Goal: Task Accomplishment & Management: Use online tool/utility

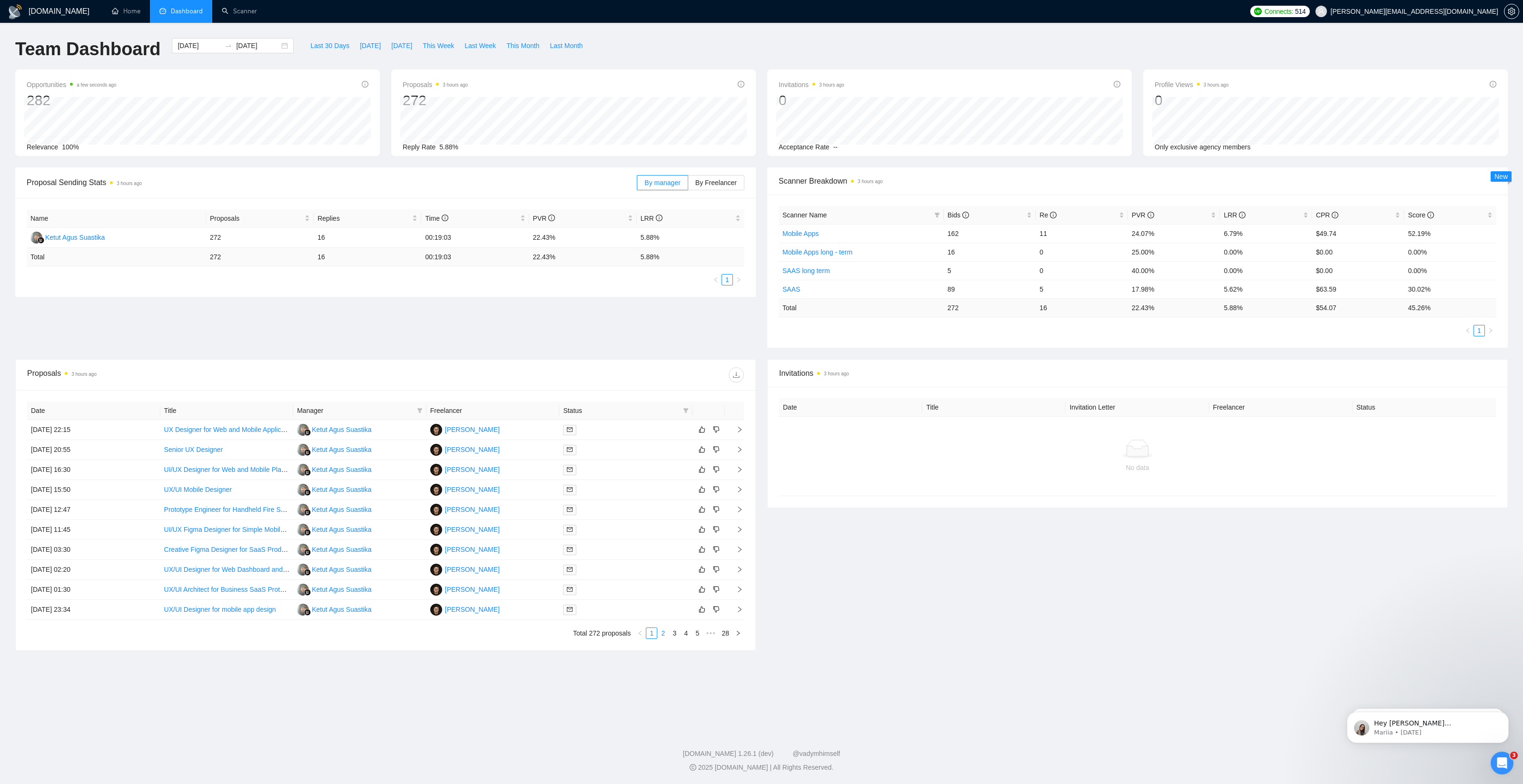
click at [660, 632] on link "2" at bounding box center [663, 633] width 11 height 11
click at [677, 635] on link "3" at bounding box center [674, 633] width 11 height 11
click at [651, 633] on link "1" at bounding box center [651, 633] width 11 height 11
click at [241, 13] on link "Scanner" at bounding box center [239, 12] width 35 height 8
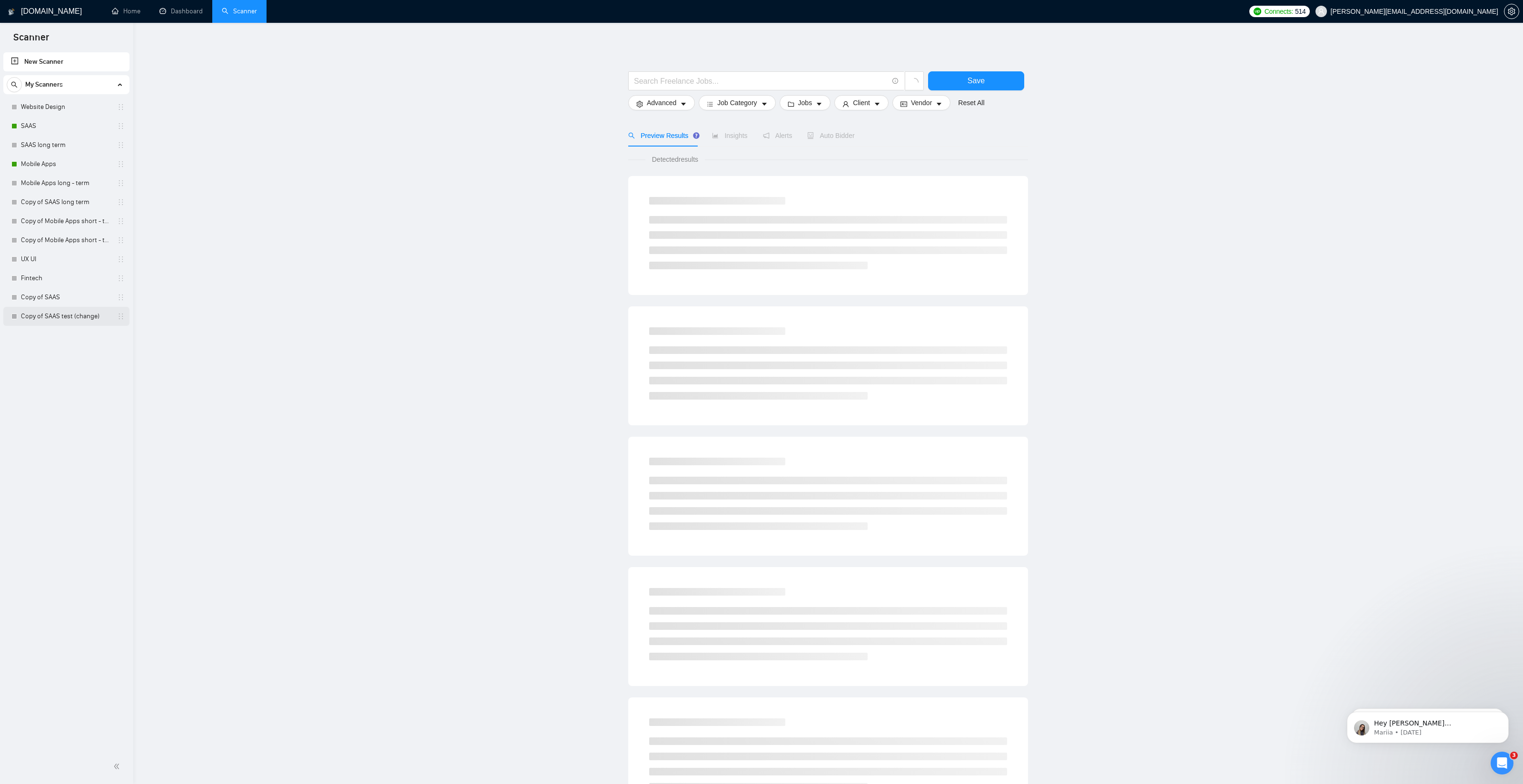
click at [100, 319] on link "Copy of SAAS test (change)" at bounding box center [66, 316] width 90 height 19
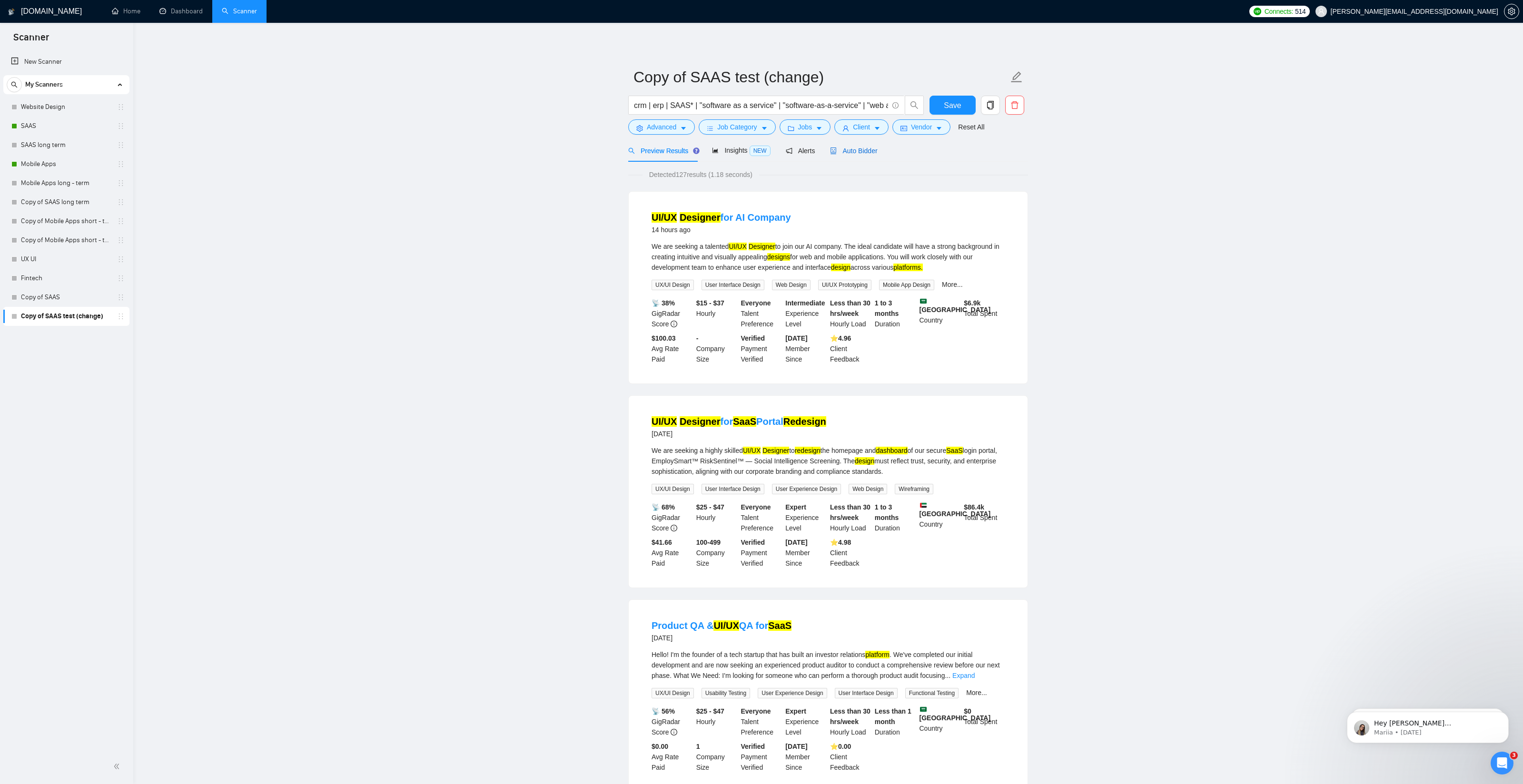
click at [852, 151] on span "Auto Bidder" at bounding box center [853, 150] width 47 height 8
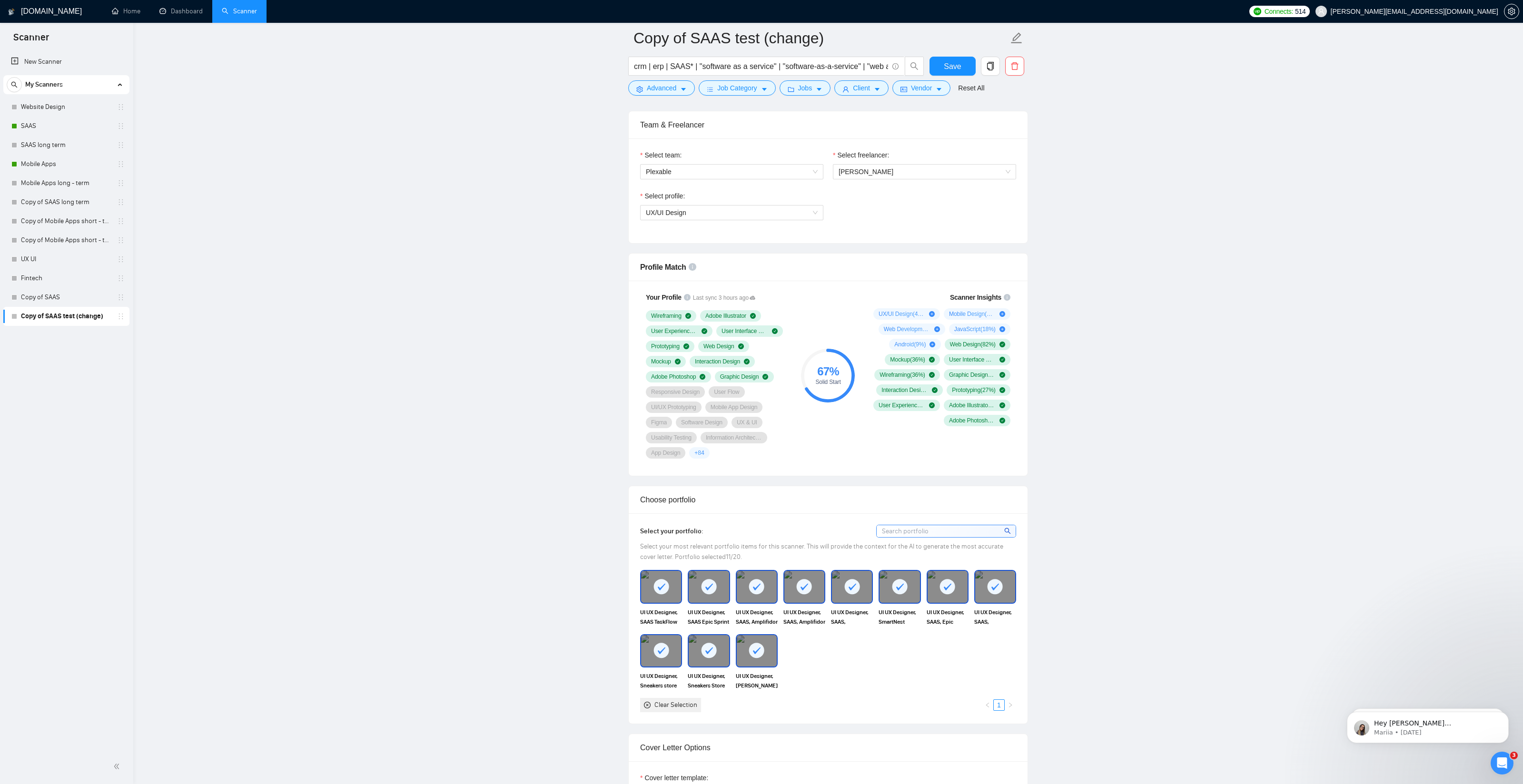
scroll to position [478, 0]
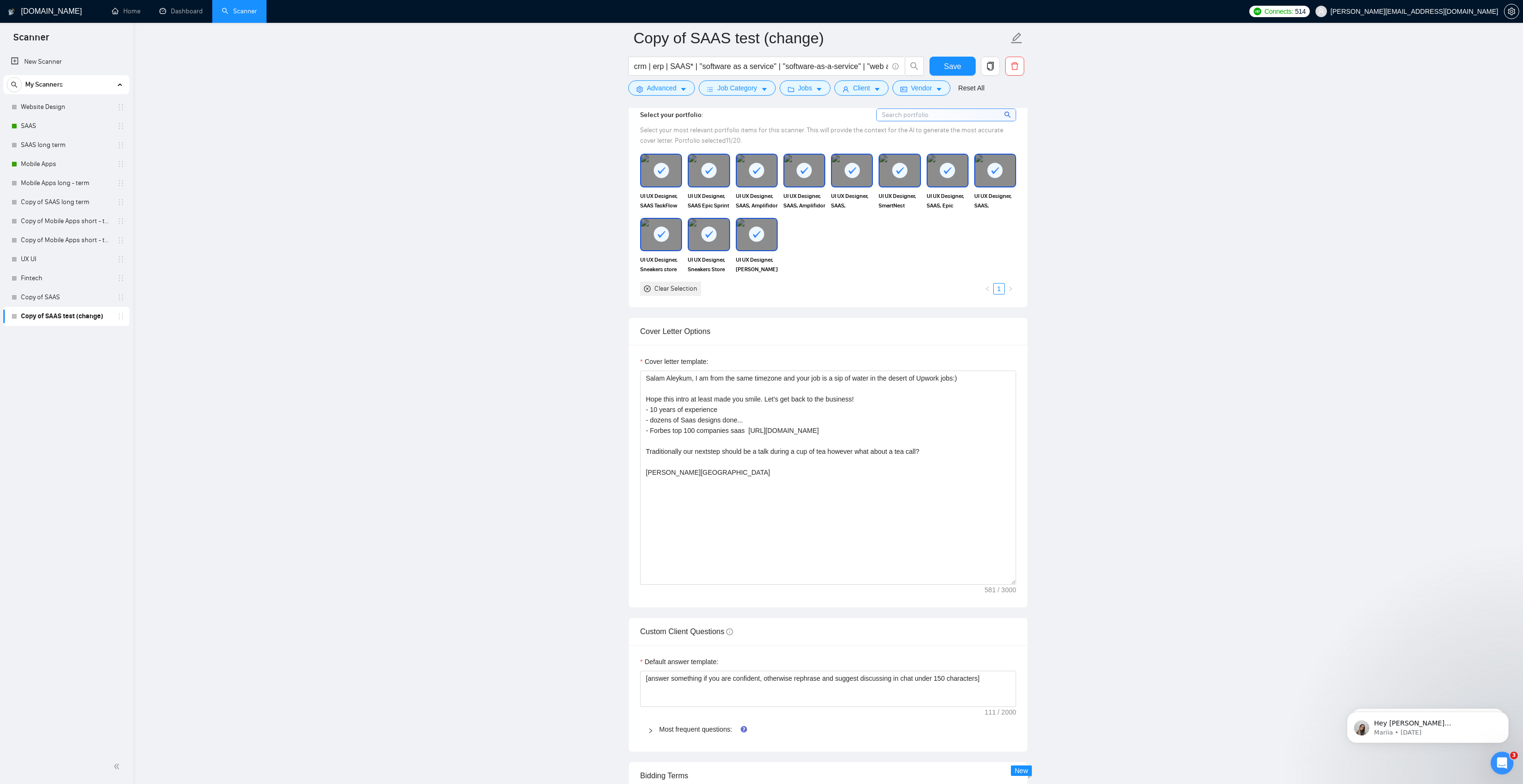
scroll to position [898, 0]
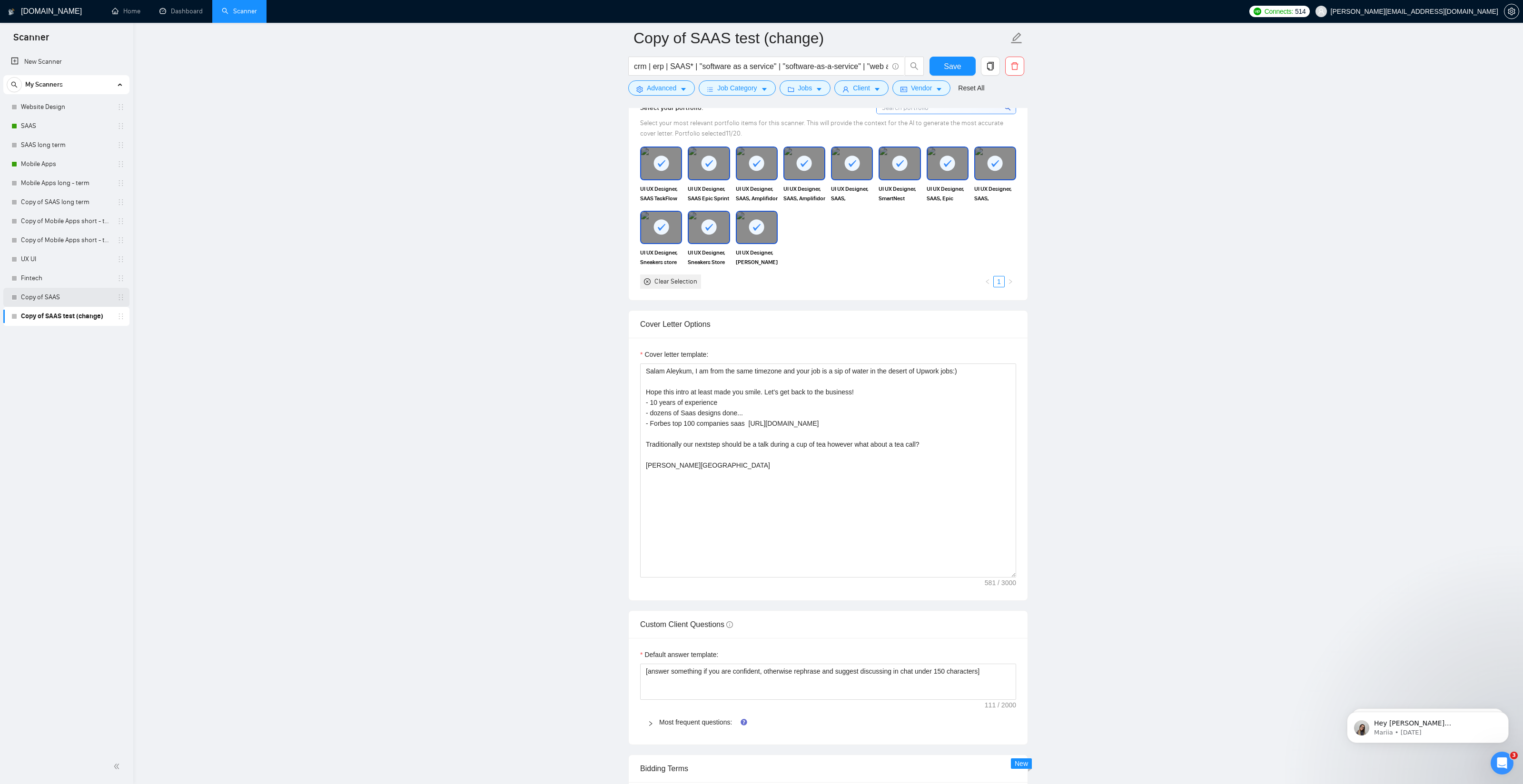
click at [34, 300] on link "Copy of SAAS" at bounding box center [66, 297] width 90 height 19
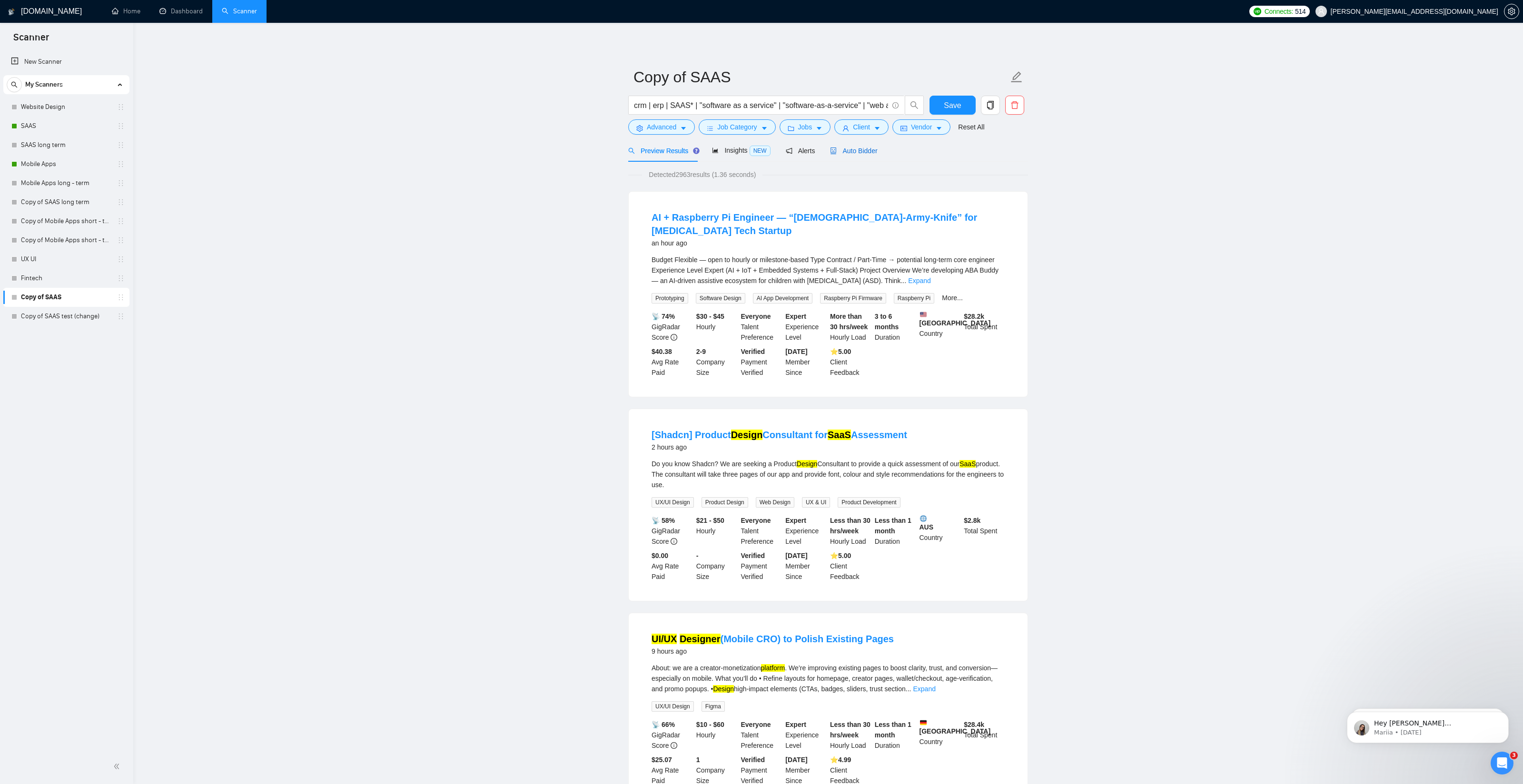
click at [871, 149] on span "Auto Bidder" at bounding box center [853, 150] width 47 height 8
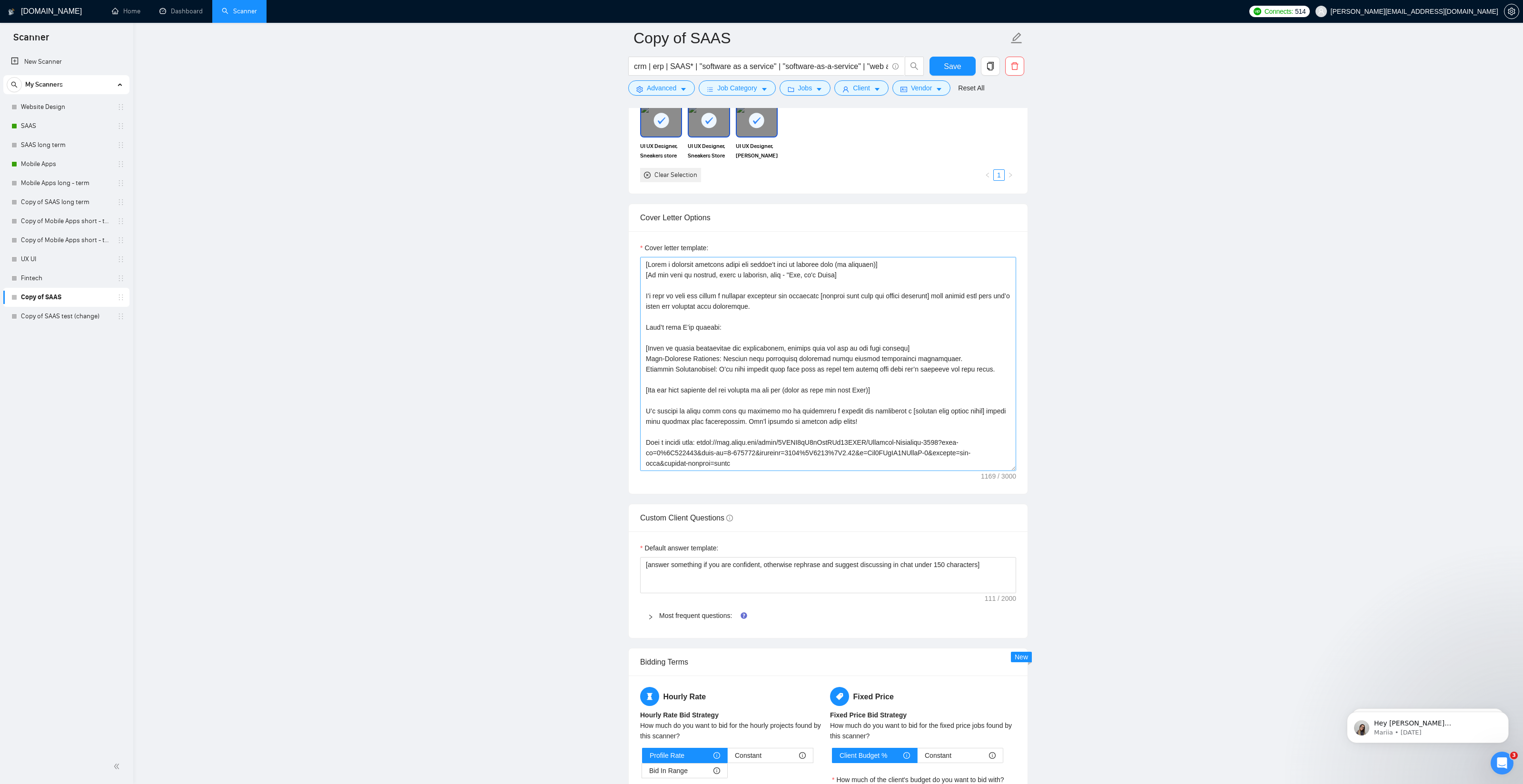
scroll to position [1005, 0]
click at [510, 292] on main "Copy of SAAS crm | erp | SAAS* | "software as a service" | "software-as-a-servi…" at bounding box center [828, 348] width 1360 height 2630
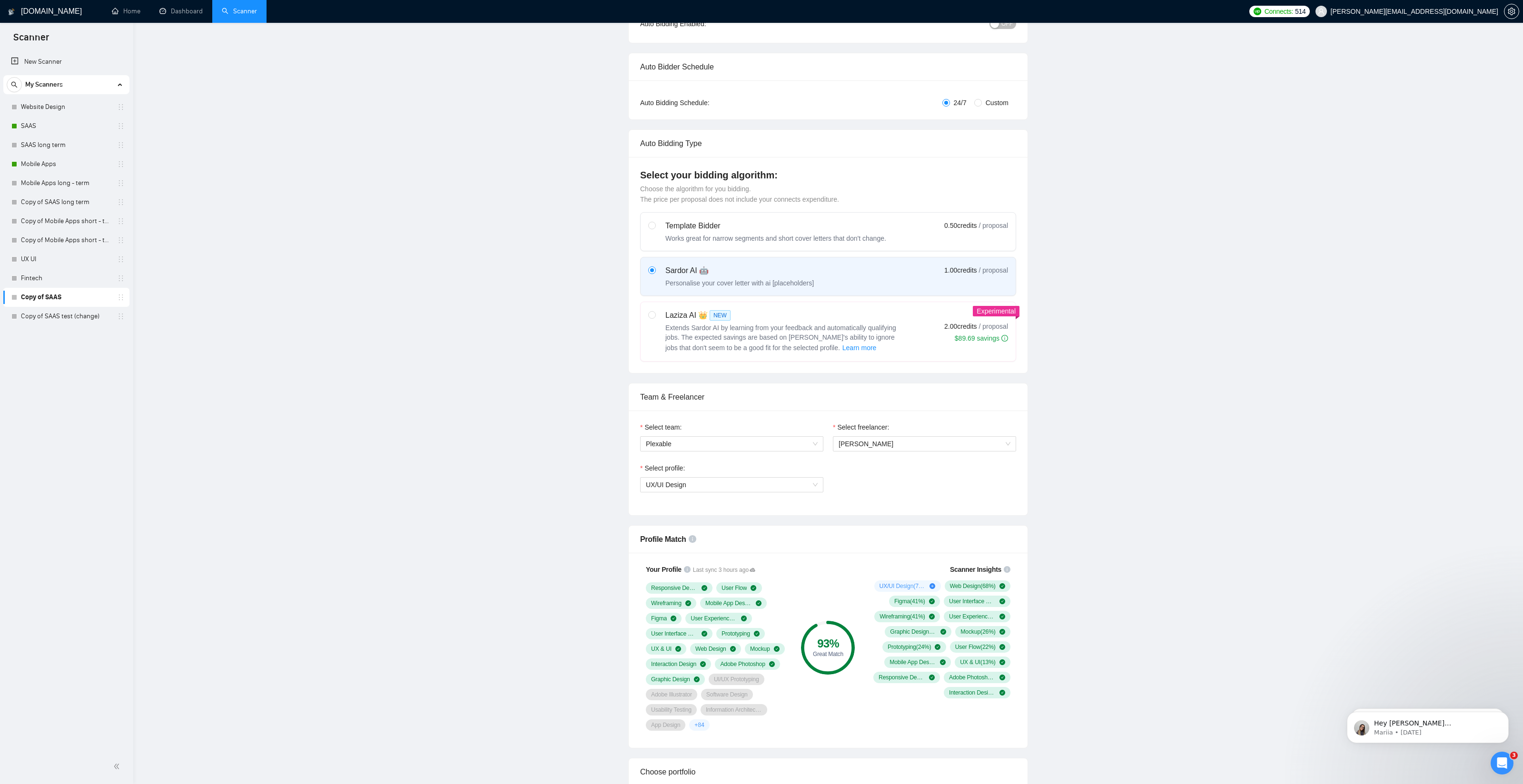
scroll to position [0, 0]
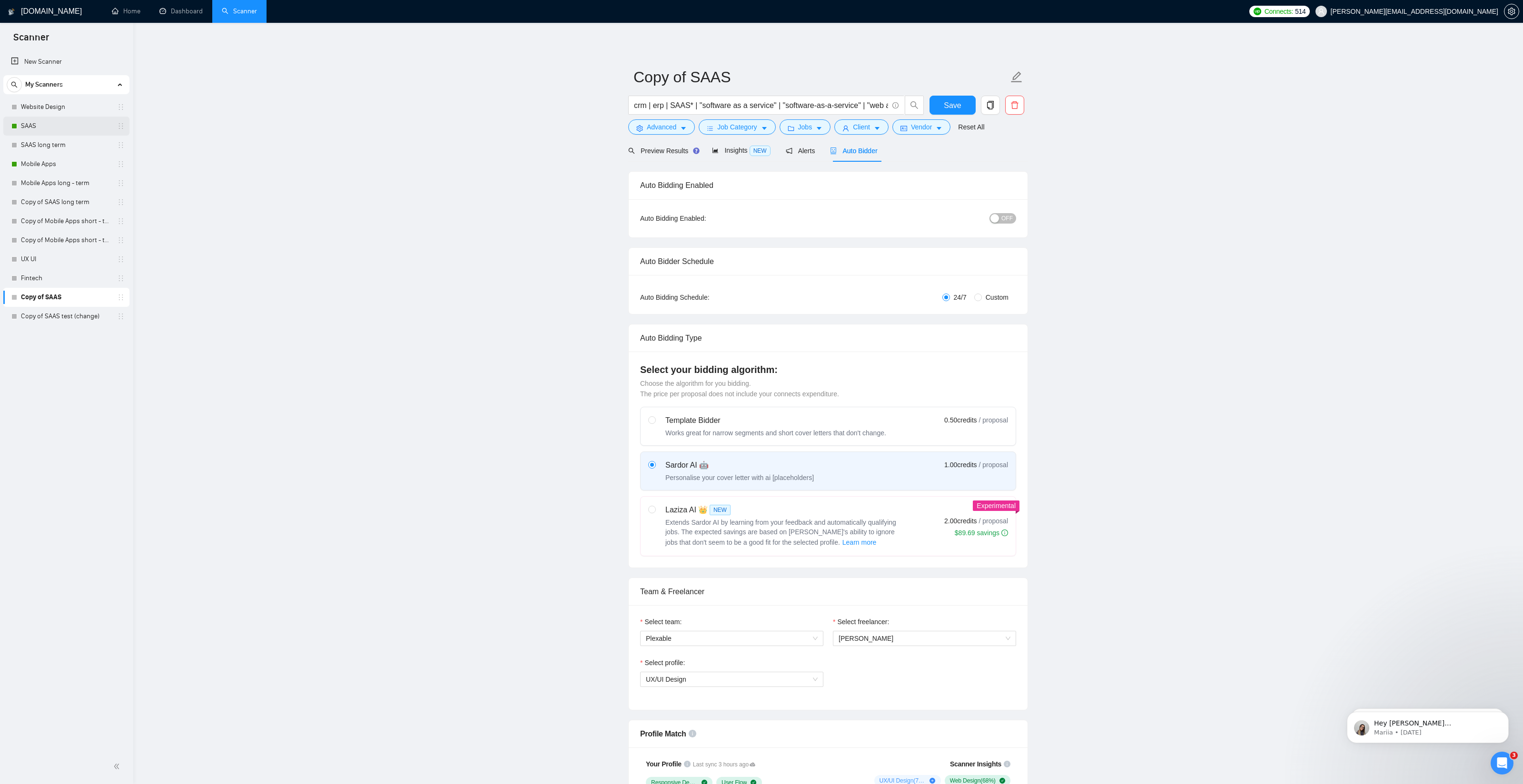
click at [59, 127] on link "SAAS" at bounding box center [66, 126] width 90 height 19
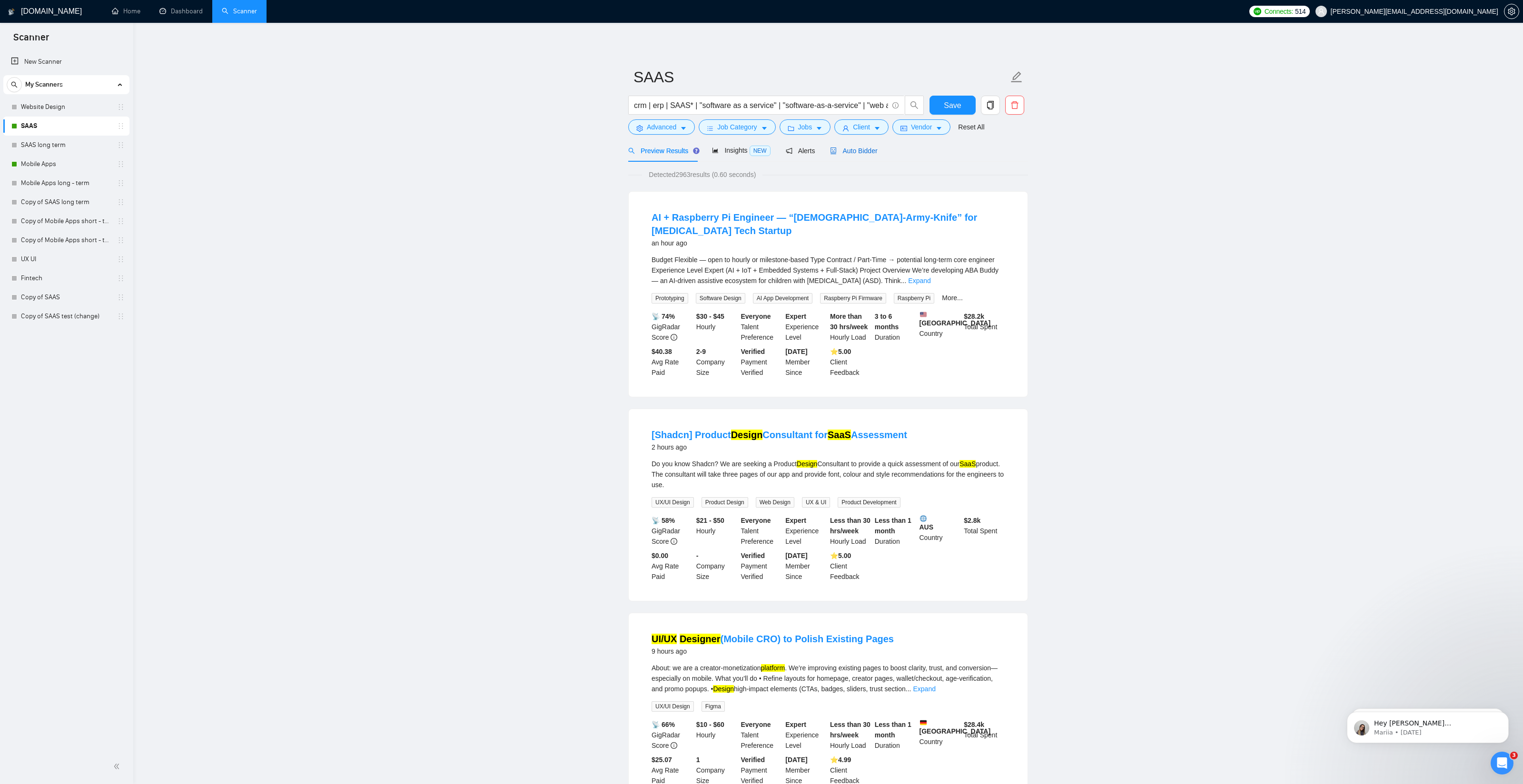
click at [869, 150] on span "Auto Bidder" at bounding box center [853, 150] width 47 height 8
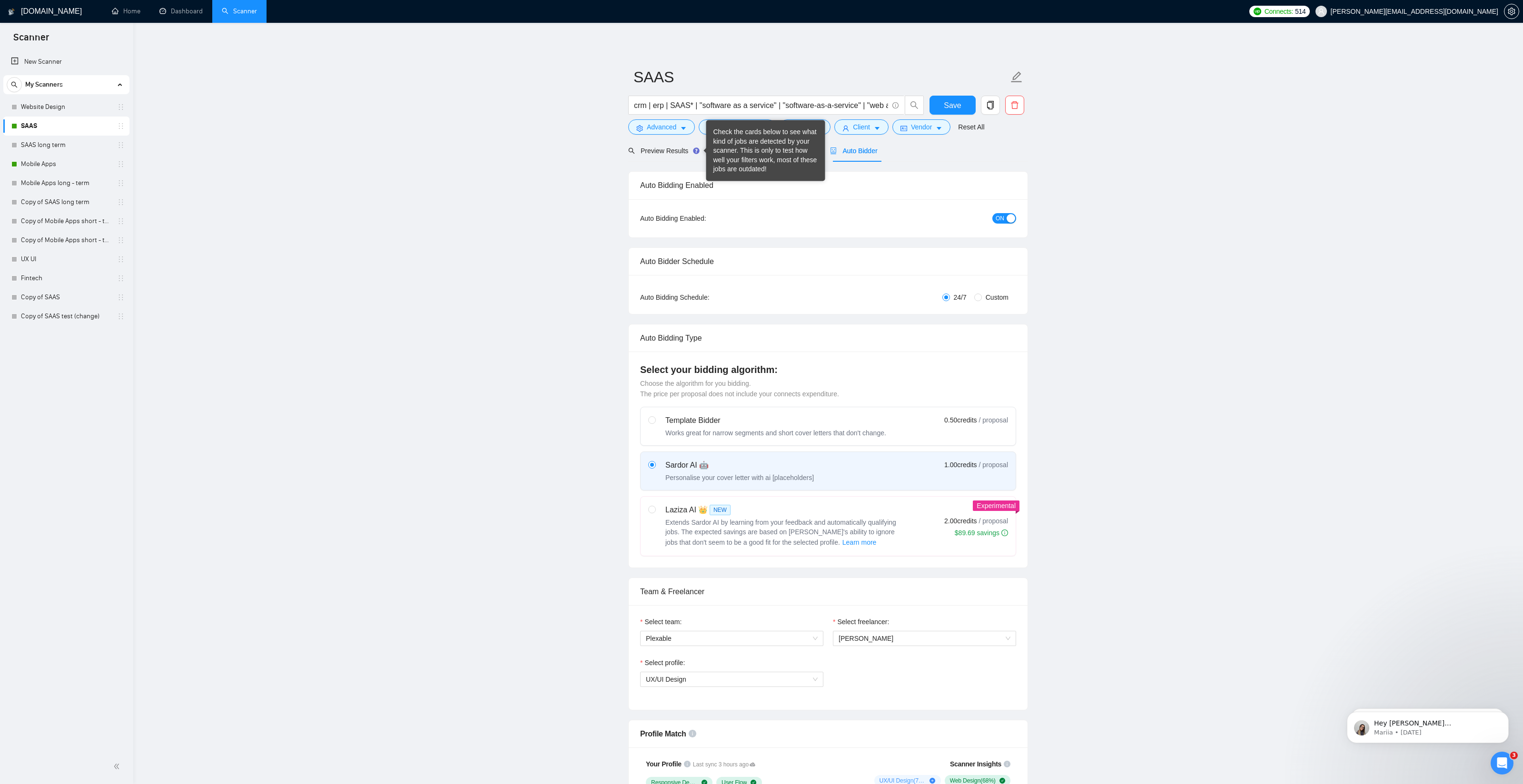
click at [730, 151] on div "Check the cards below to see what kind of jobs are detected by your scanner. Th…" at bounding box center [766, 151] width 105 height 47
click at [739, 156] on div "Insights NEW" at bounding box center [741, 150] width 58 height 11
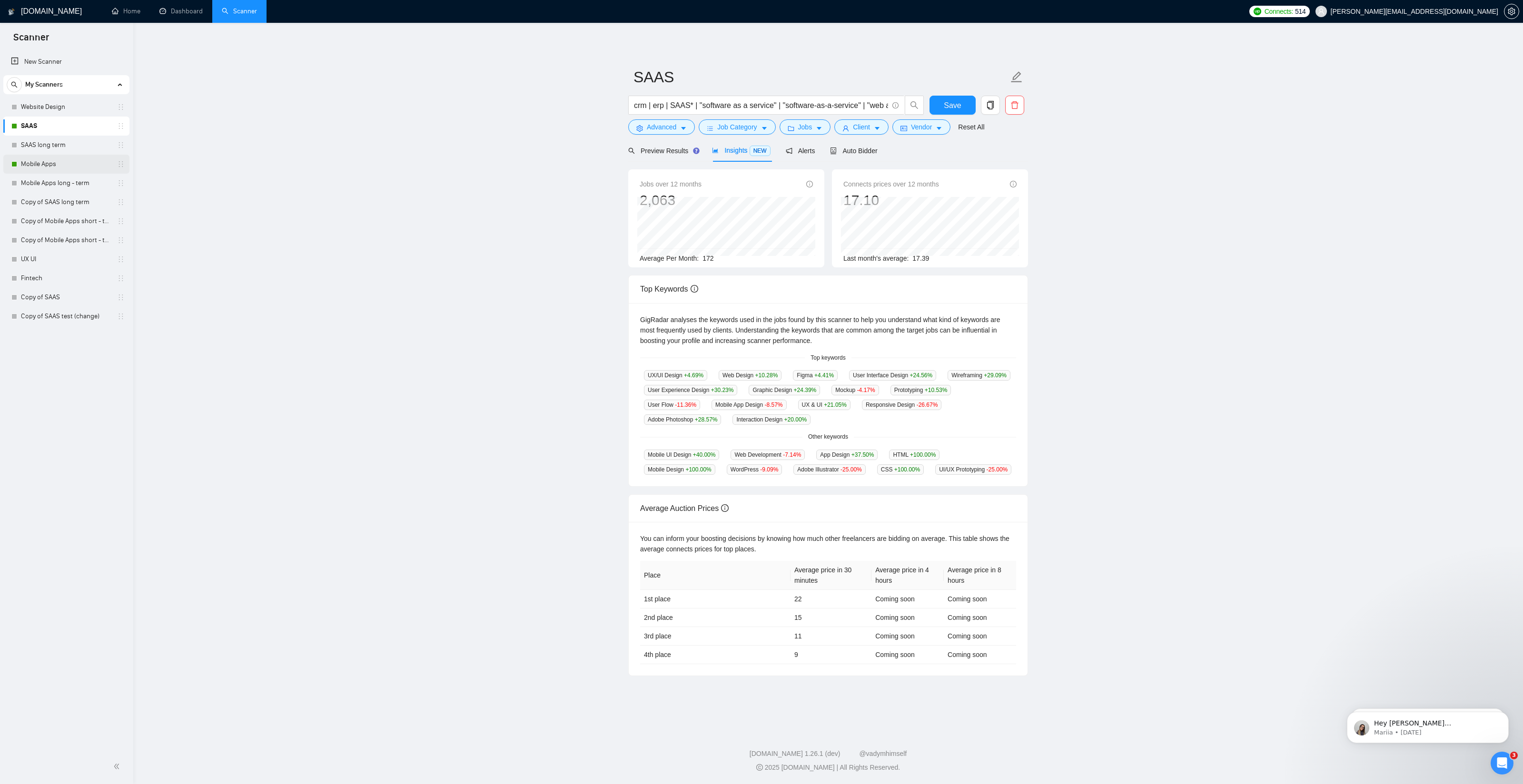
click at [39, 168] on link "Mobile Apps" at bounding box center [66, 163] width 90 height 19
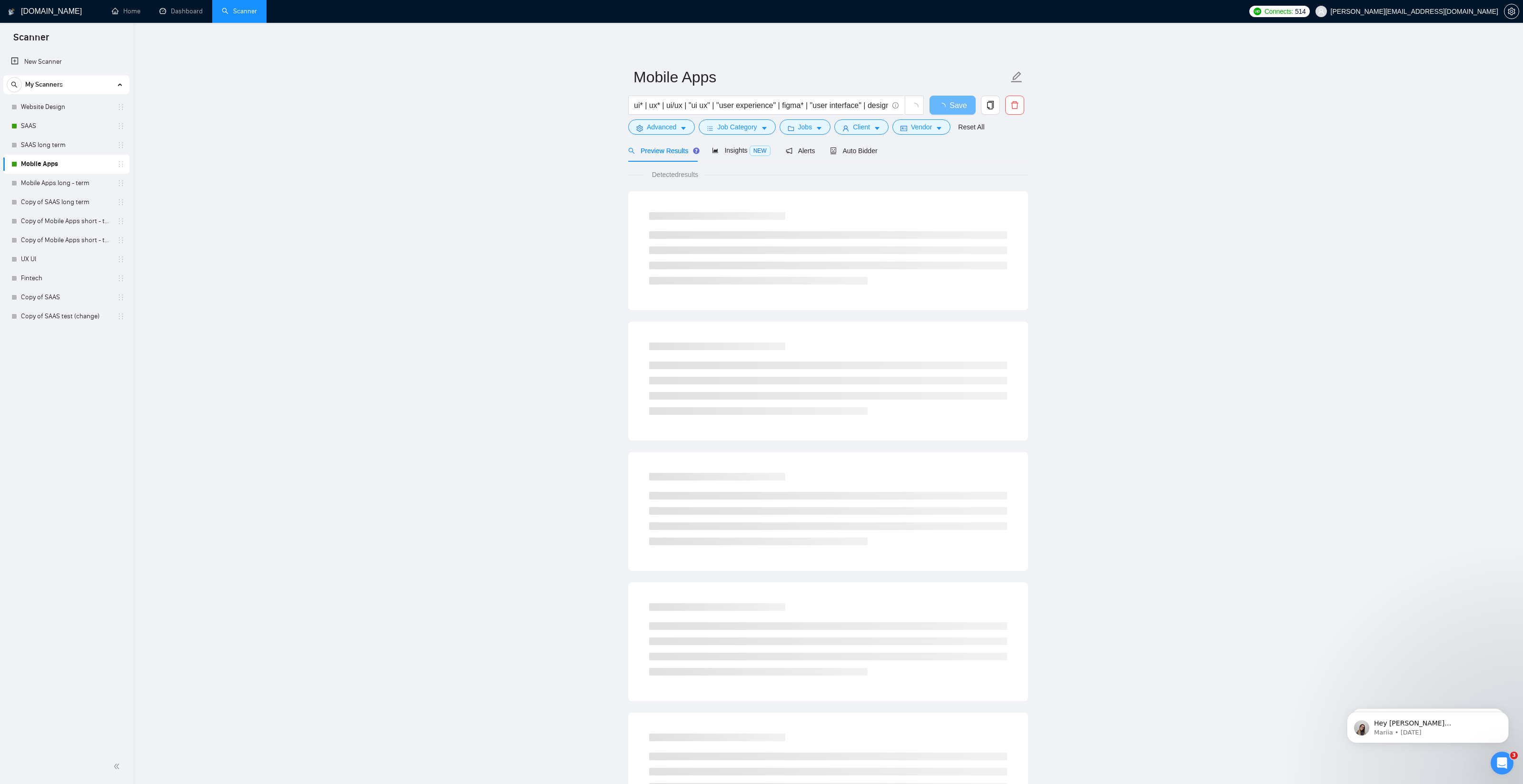
scroll to position [2, 0]
click at [740, 144] on div "Insights NEW" at bounding box center [741, 148] width 58 height 11
